Goal: Task Accomplishment & Management: Complete application form

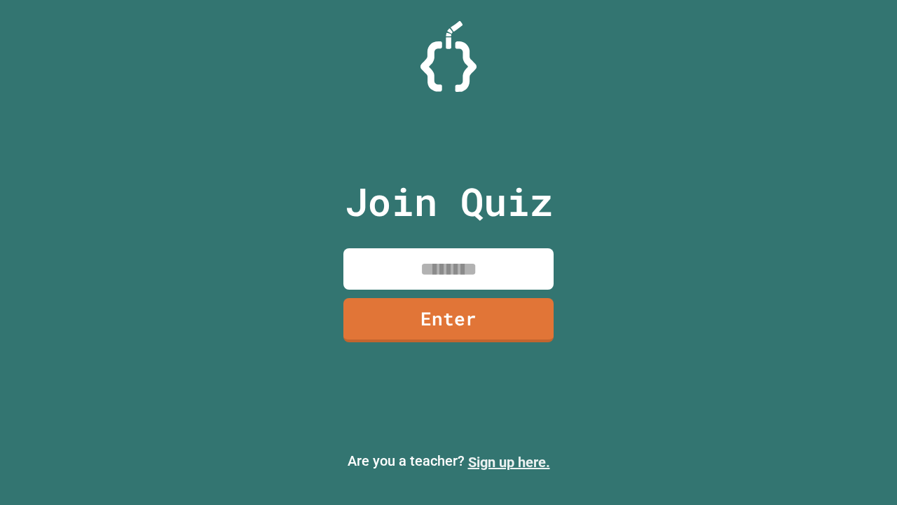
click at [509, 462] on link "Sign up here." at bounding box center [509, 462] width 82 height 17
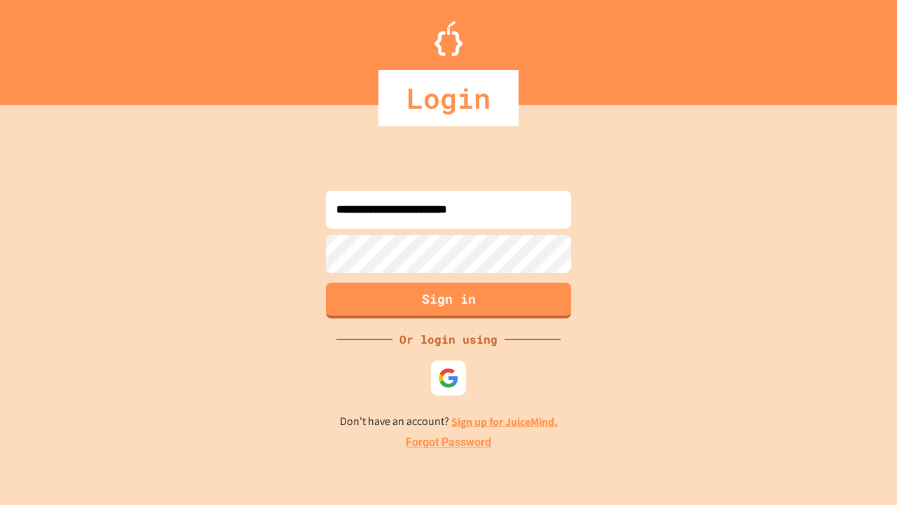
type input "**********"
